Goal: Task Accomplishment & Management: Complete application form

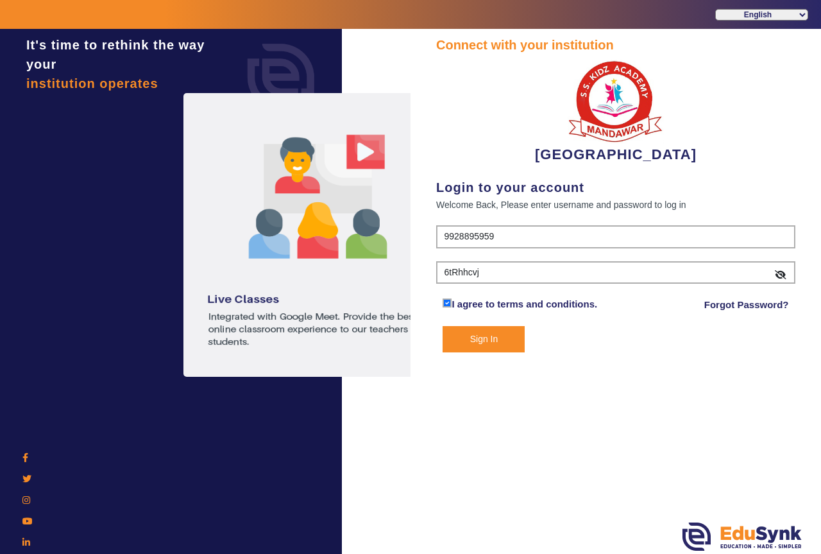
drag, startPoint x: 0, startPoint y: 0, endPoint x: 434, endPoint y: 274, distance: 513.5
click at [434, 274] on div "Connect with your institution [GEOGRAPHIC_DATA] Login to your account Welcome B…" at bounding box center [616, 293] width 411 height 528
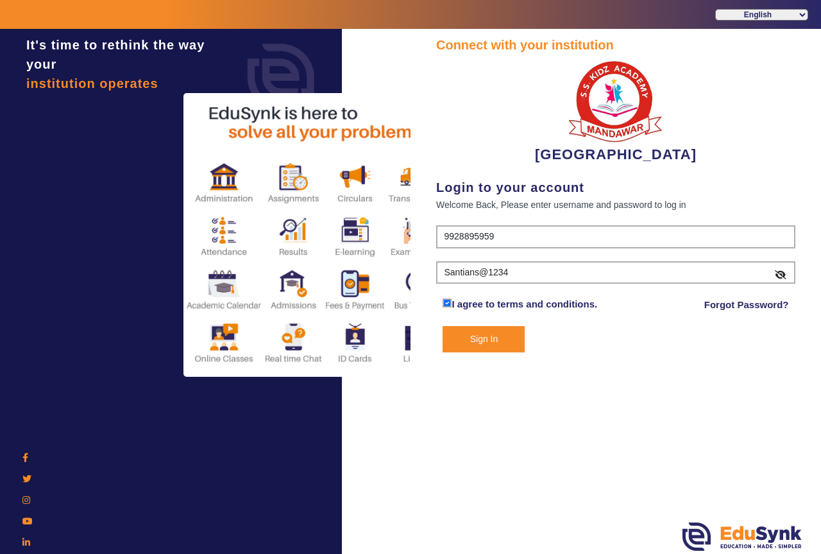
type input "Santians@1234"
click at [476, 341] on button "Sign In" at bounding box center [484, 339] width 82 height 26
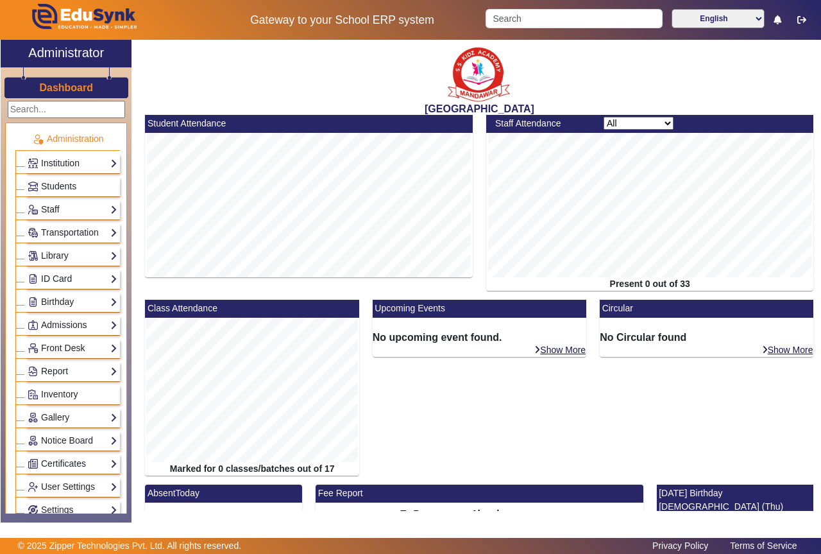
drag, startPoint x: 121, startPoint y: 164, endPoint x: 121, endPoint y: 198, distance: 34.6
click at [121, 198] on ul "Administration Institution Institution Details Session Configuration Classes/Ba…" at bounding box center [66, 353] width 122 height 461
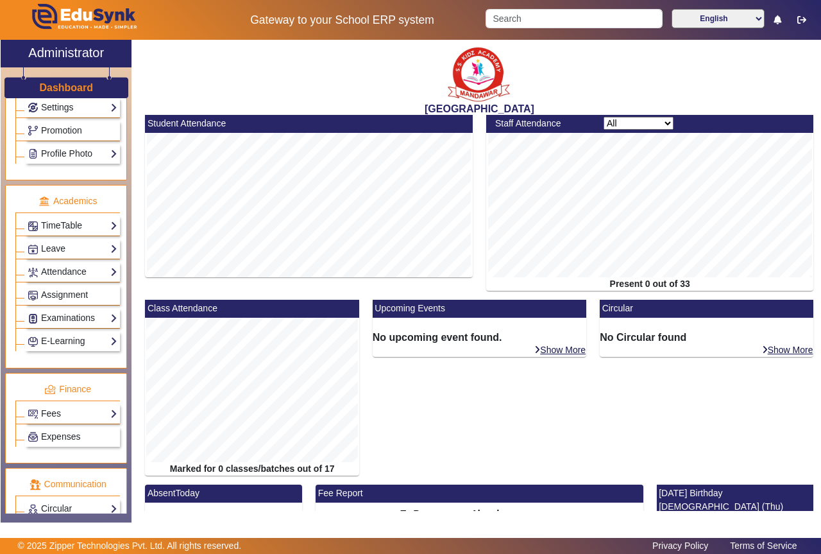
scroll to position [401, 0]
click at [96, 320] on link "Examinations" at bounding box center [73, 319] width 90 height 15
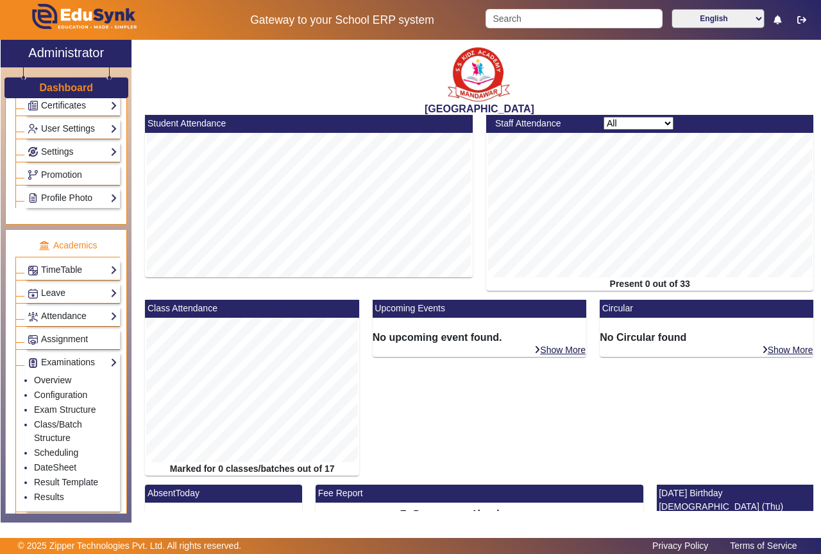
scroll to position [356, 0]
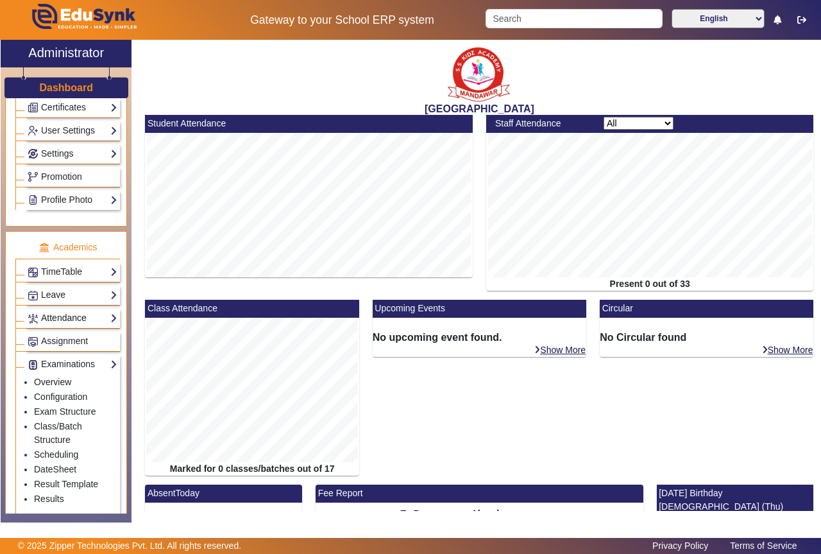
click at [99, 313] on link "Attendance" at bounding box center [73, 317] width 90 height 15
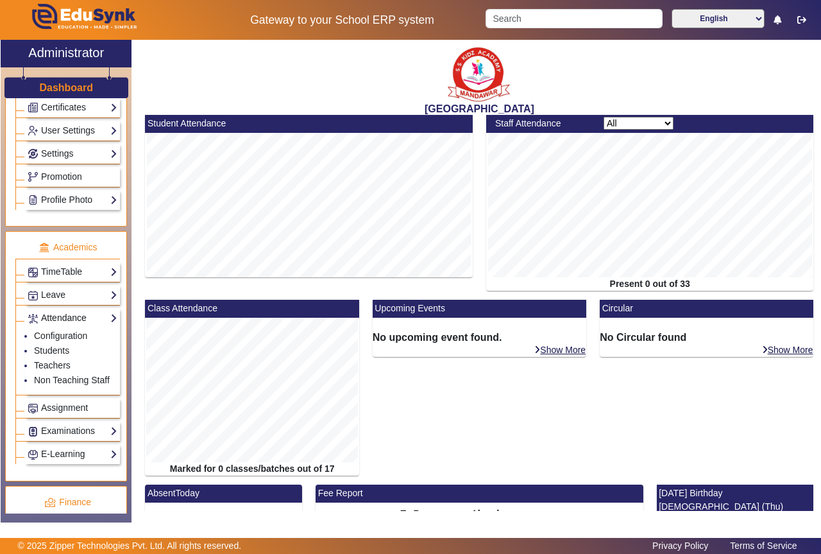
click at [105, 316] on link "Attendance" at bounding box center [73, 317] width 90 height 15
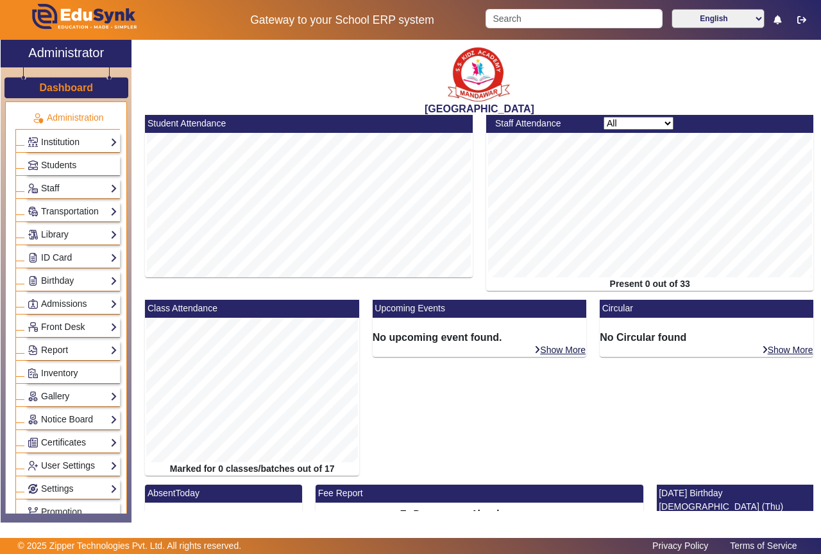
scroll to position [0, 0]
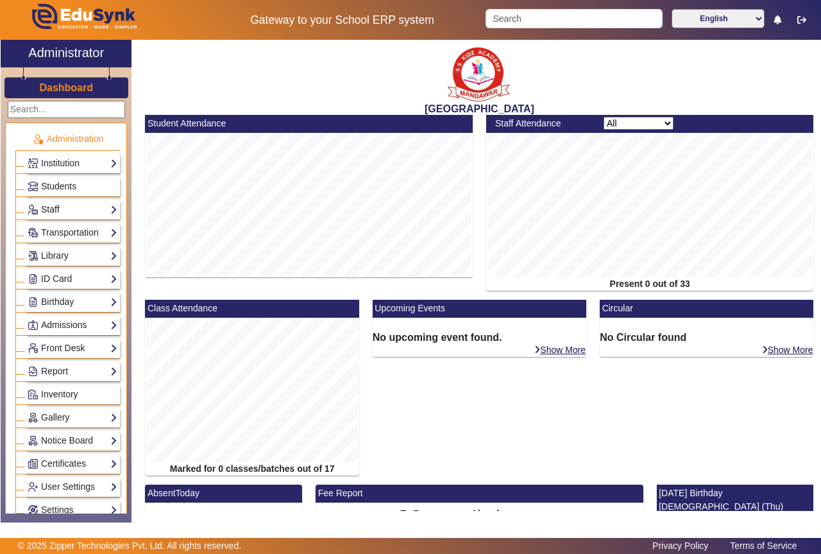
click at [63, 210] on link "Staff" at bounding box center [73, 209] width 90 height 15
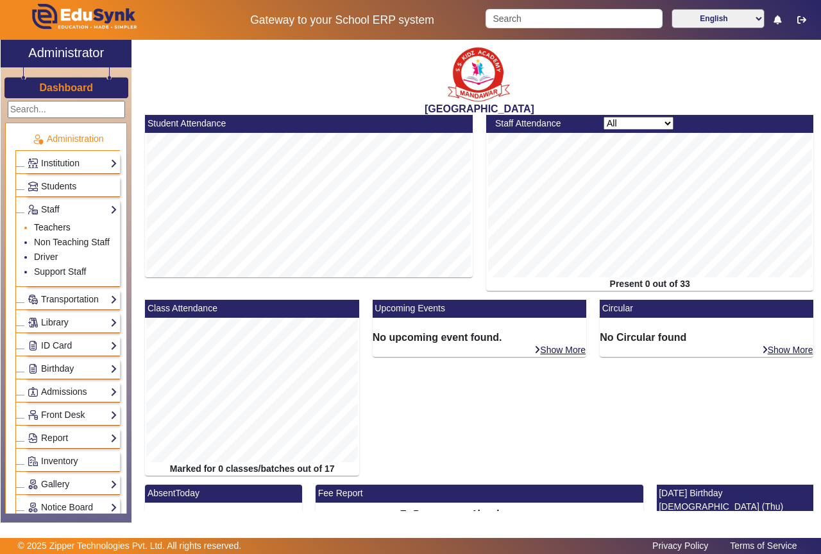
click at [51, 225] on link "Teachers" at bounding box center [52, 227] width 37 height 10
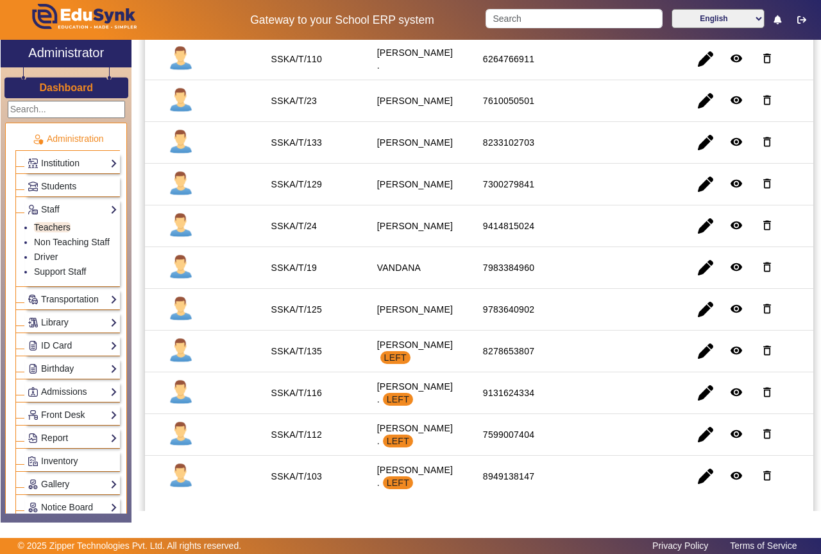
scroll to position [1099, 0]
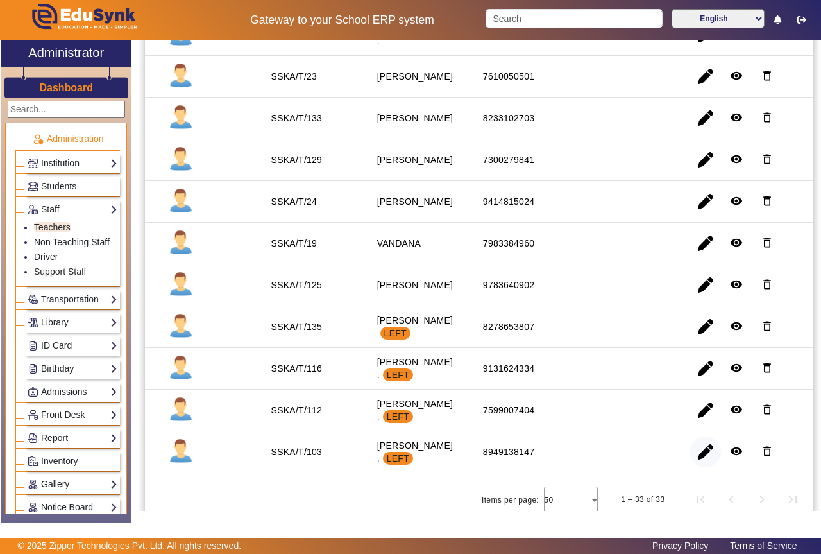
click at [701, 443] on span "button" at bounding box center [705, 451] width 31 height 31
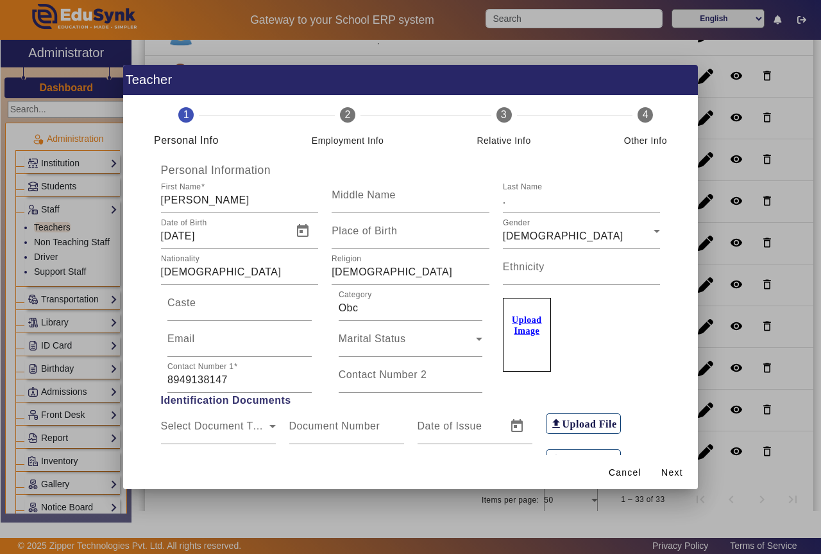
scroll to position [0, 0]
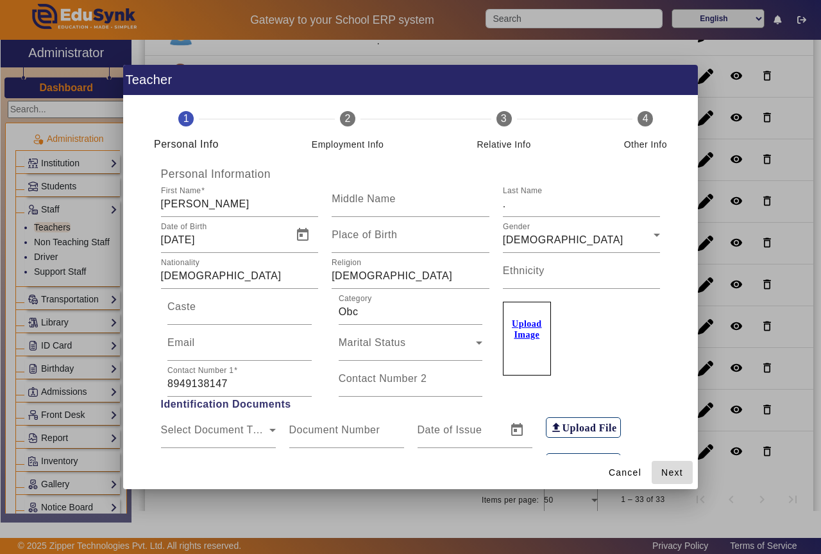
click at [667, 473] on span "Next" at bounding box center [672, 472] width 22 height 13
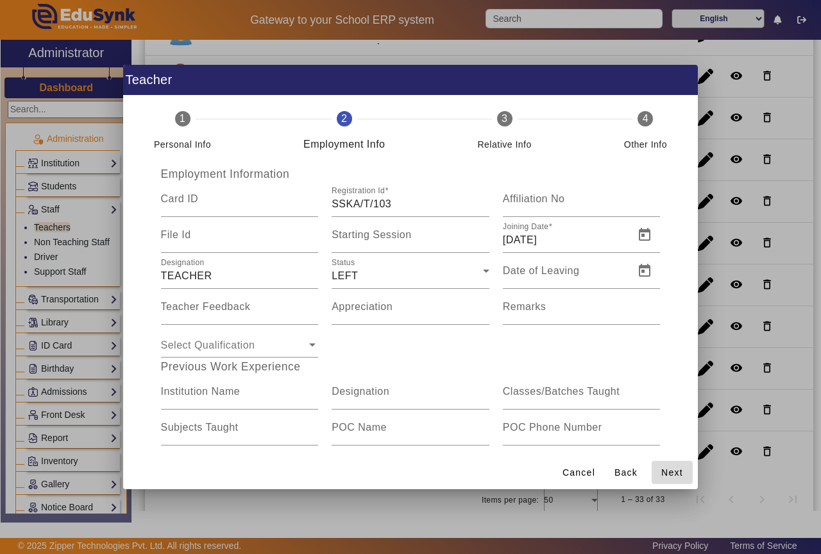
click at [668, 473] on span "Next" at bounding box center [672, 472] width 22 height 13
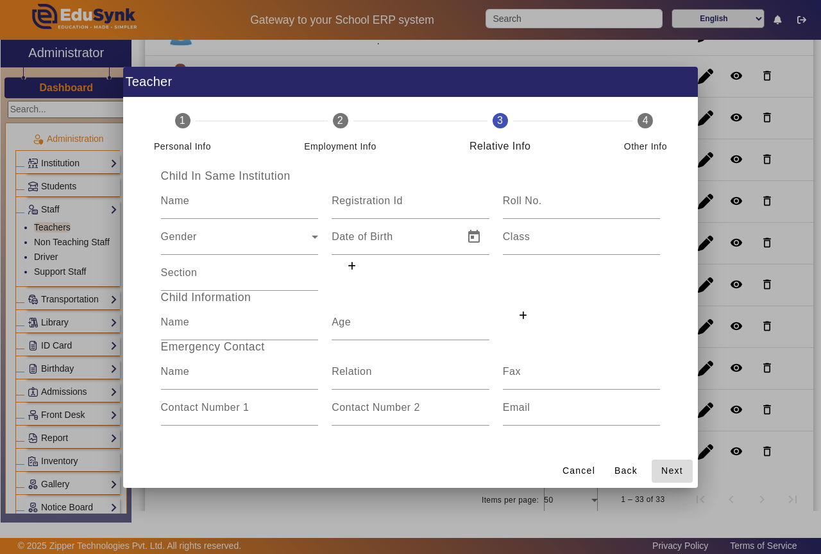
click at [668, 473] on span "Next" at bounding box center [672, 470] width 22 height 13
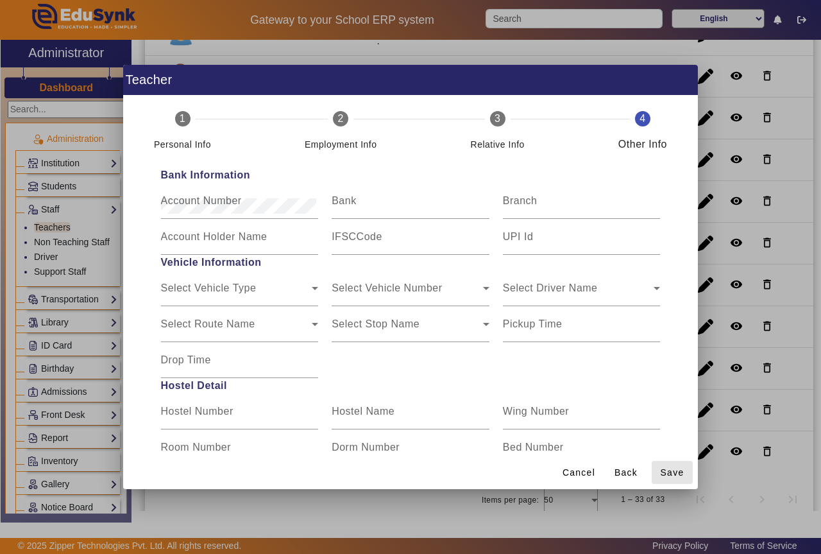
click at [668, 473] on span "Save" at bounding box center [673, 472] width 24 height 13
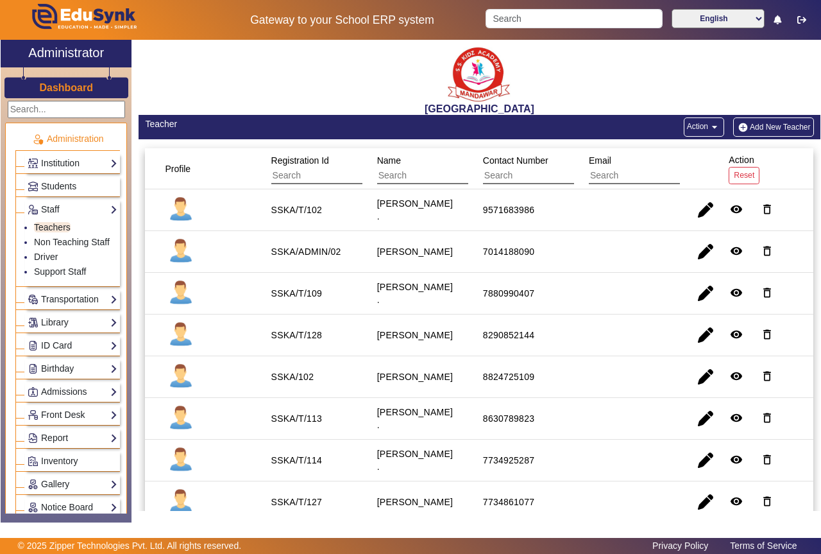
drag, startPoint x: 820, startPoint y: 133, endPoint x: 820, endPoint y: 144, distance: 10.9
click at [820, 144] on div "X Administrator Dashboard Administration Institution Institution Details Sessio…" at bounding box center [410, 282] width 821 height 484
click at [652, 255] on mat-cell at bounding box center [627, 252] width 106 height 42
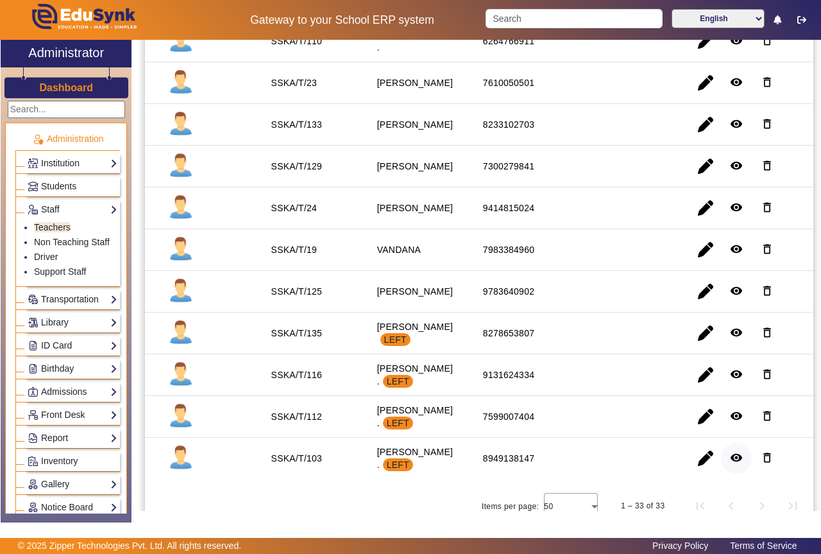
scroll to position [1090, 0]
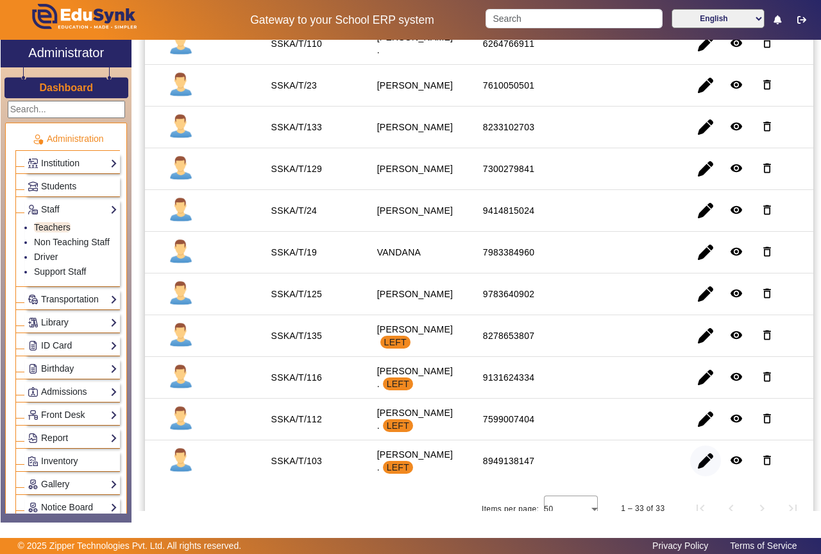
click at [697, 455] on span "button" at bounding box center [705, 460] width 31 height 31
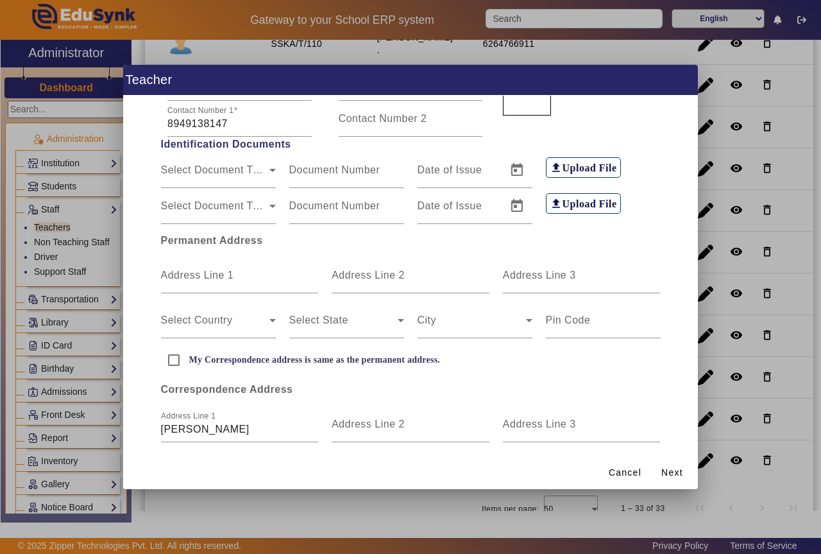
scroll to position [319, 0]
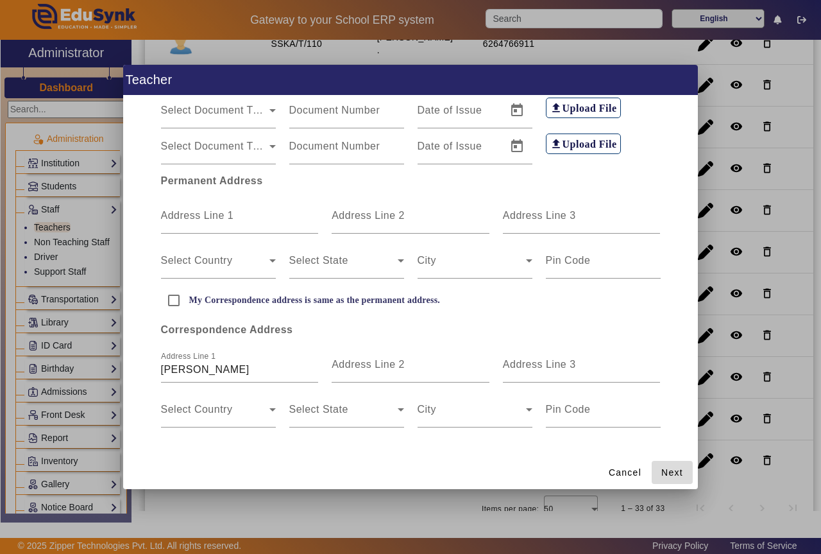
click at [672, 476] on span "Next" at bounding box center [672, 472] width 22 height 13
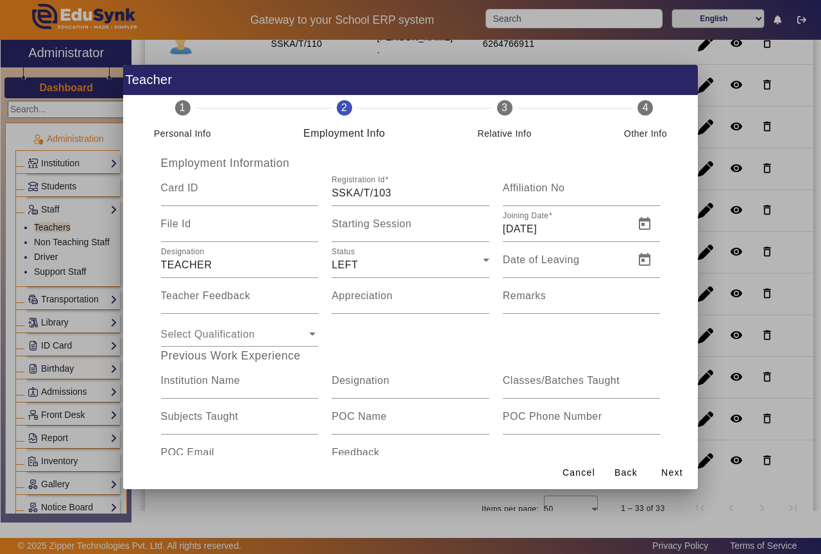
scroll to position [0, 0]
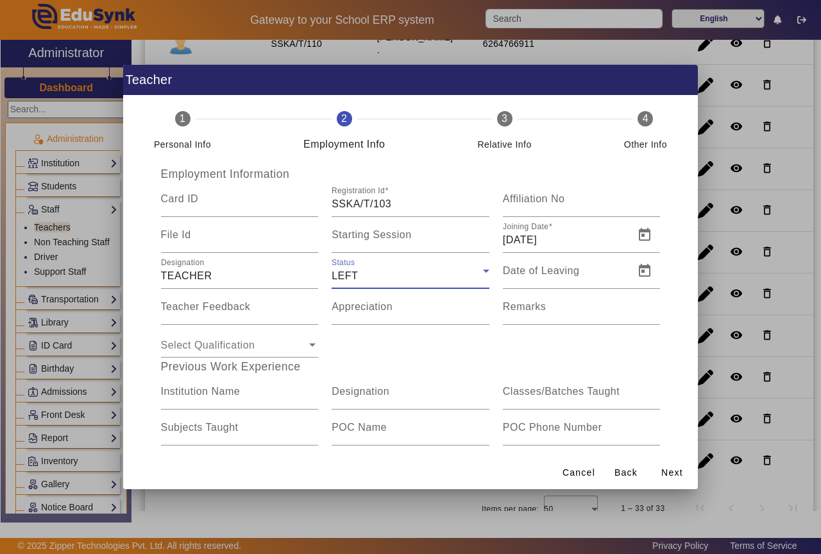
click at [479, 271] on icon at bounding box center [486, 270] width 15 height 15
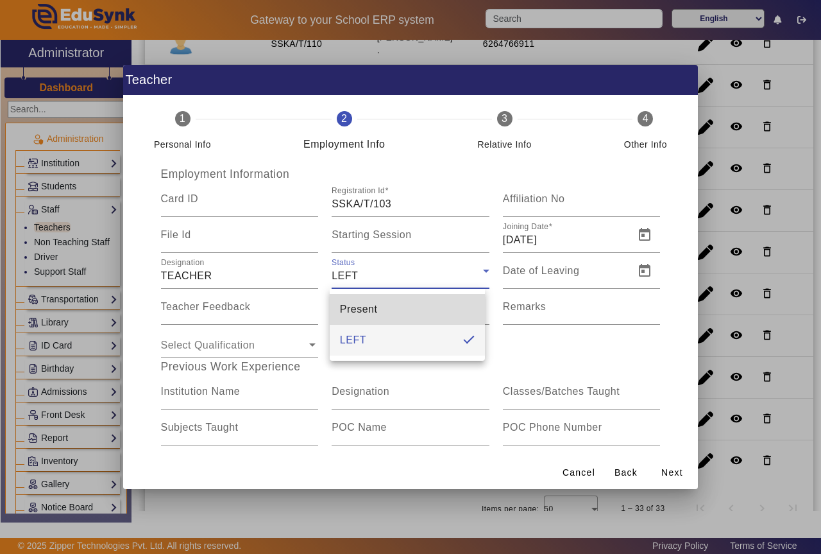
click at [429, 312] on mat-option "Present" at bounding box center [407, 309] width 155 height 31
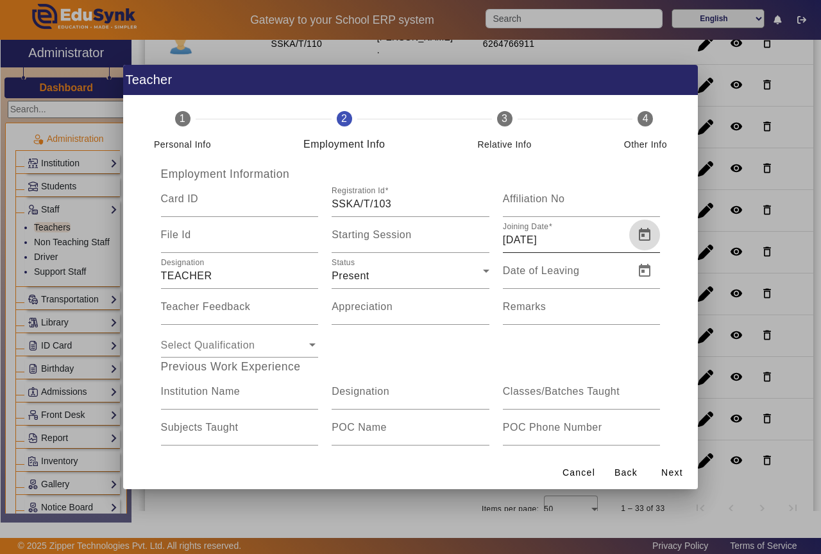
click at [641, 232] on span "Open calendar" at bounding box center [644, 234] width 31 height 31
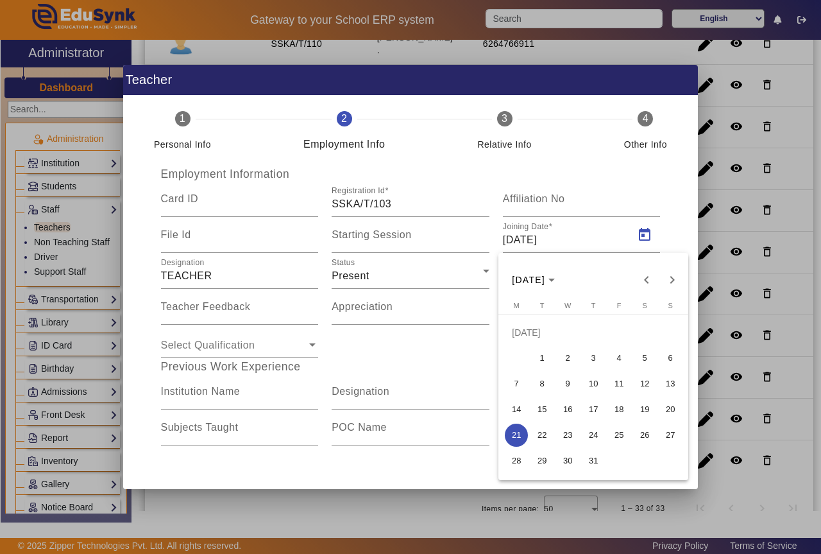
click at [541, 360] on span "1" at bounding box center [542, 357] width 23 height 23
type input "[DATE]"
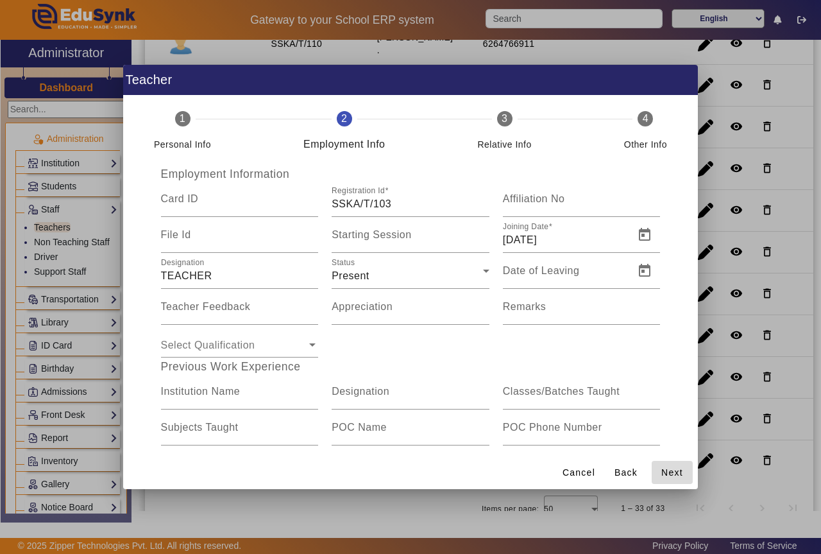
click at [671, 473] on span "Next" at bounding box center [672, 472] width 22 height 13
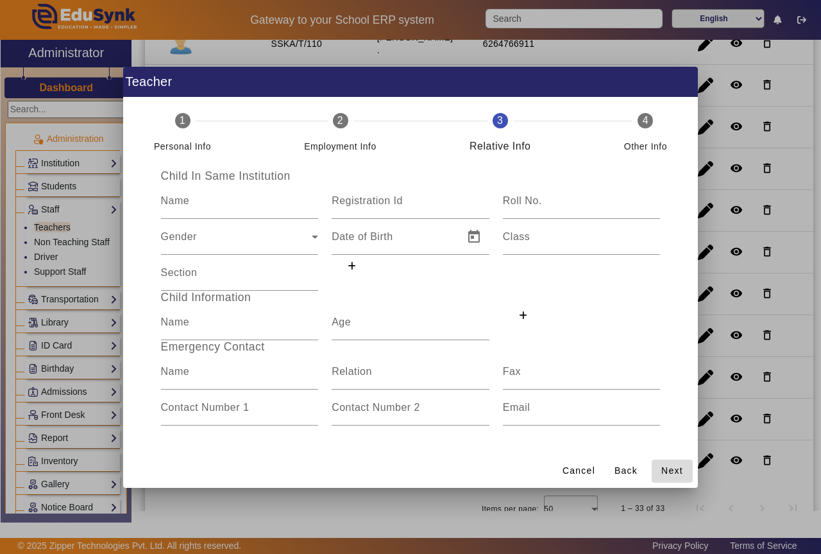
click at [671, 471] on span "Next" at bounding box center [672, 470] width 22 height 13
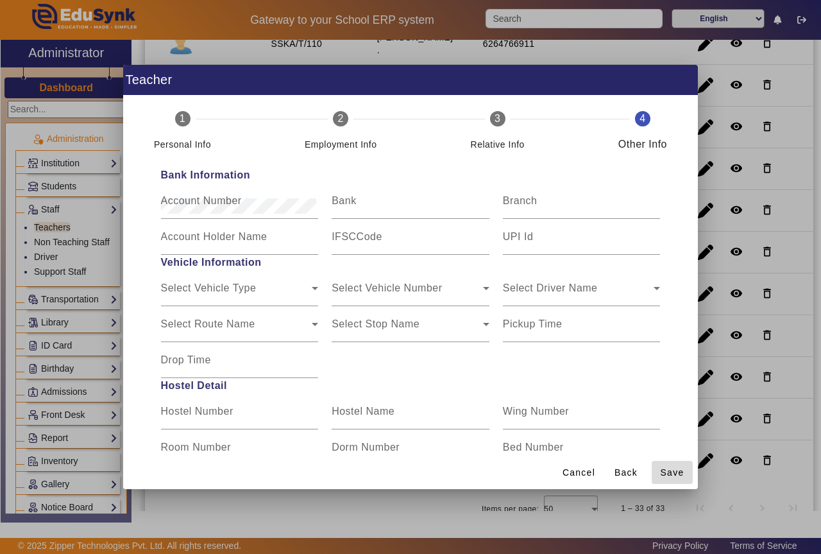
click at [681, 470] on span "Save" at bounding box center [673, 472] width 24 height 13
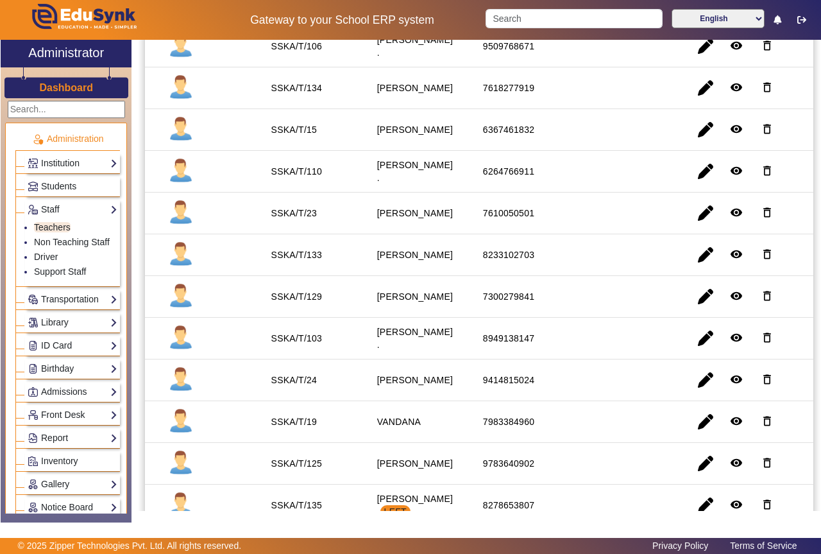
scroll to position [953, 0]
